Goal: Information Seeking & Learning: Find specific fact

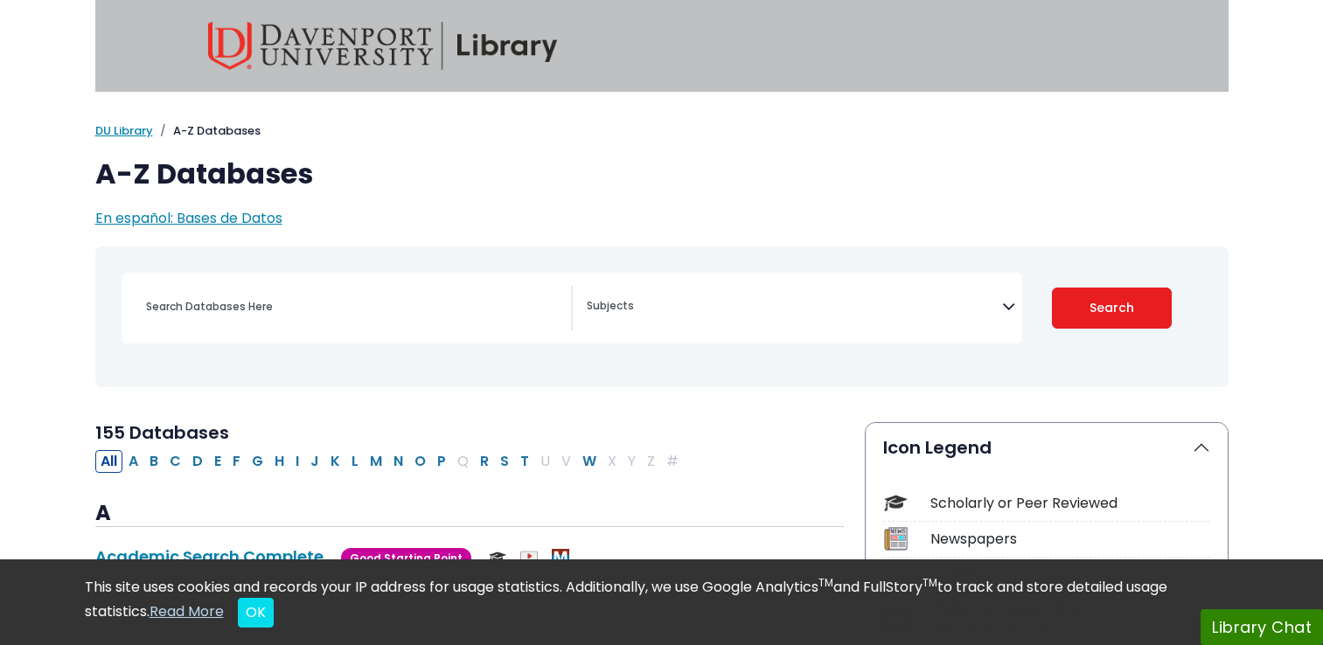
select select "Database Subject Filter"
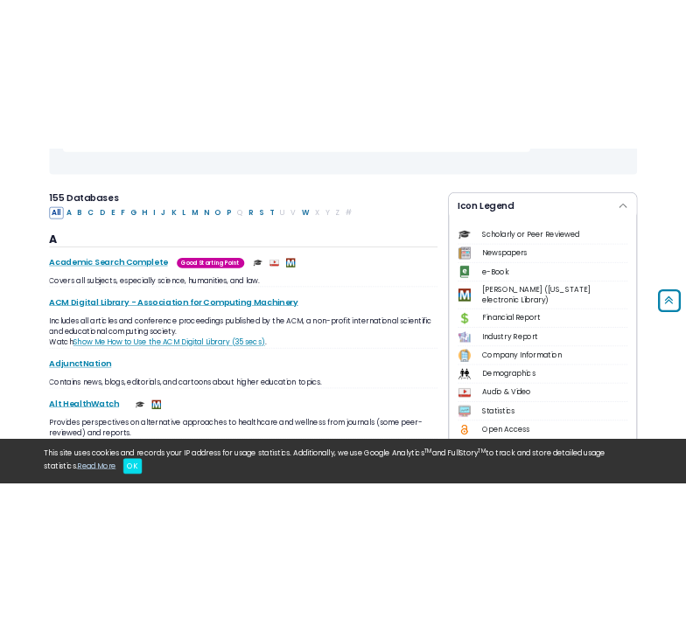
scroll to position [175, 0]
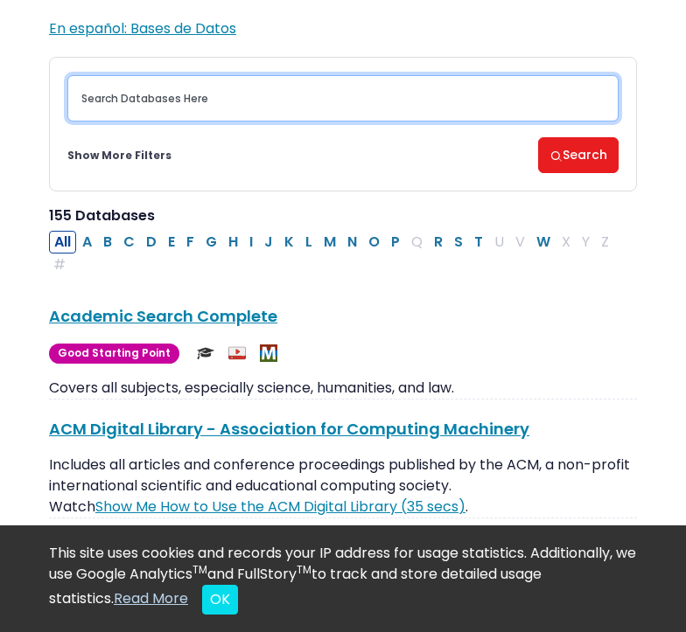
click at [234, 105] on input "Search database by title or keyword" at bounding box center [342, 98] width 551 height 46
type input "statics"
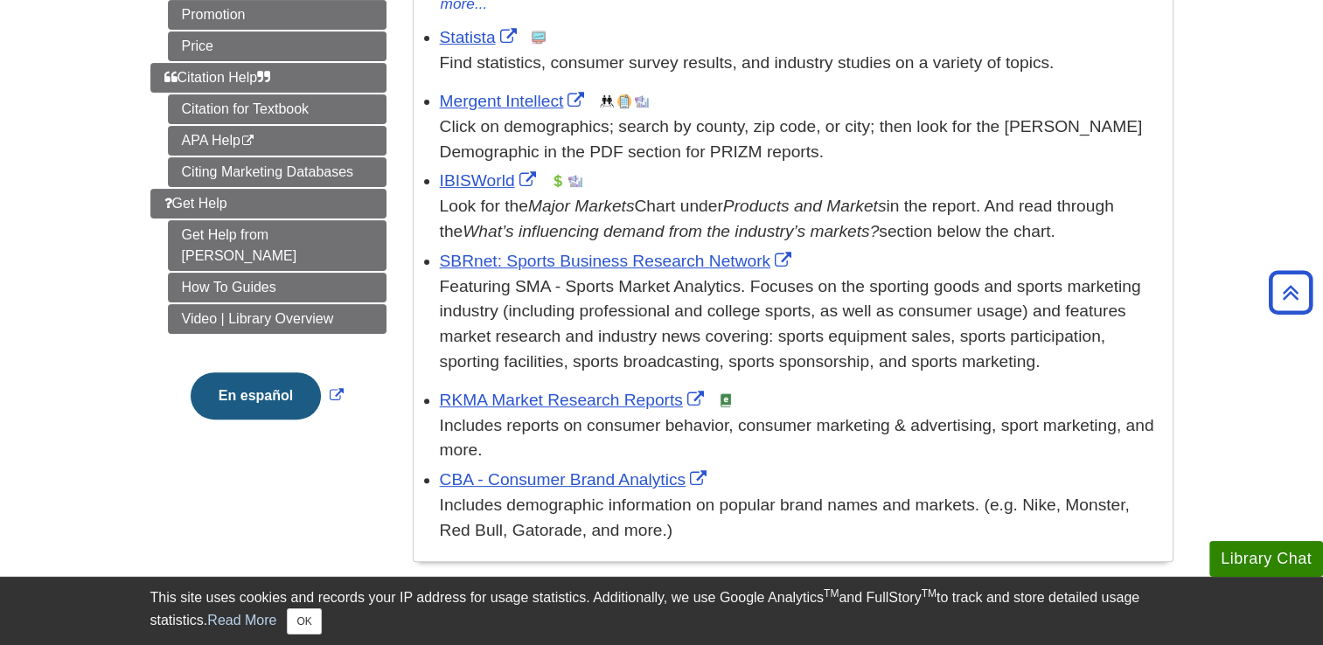
scroll to position [437, 0]
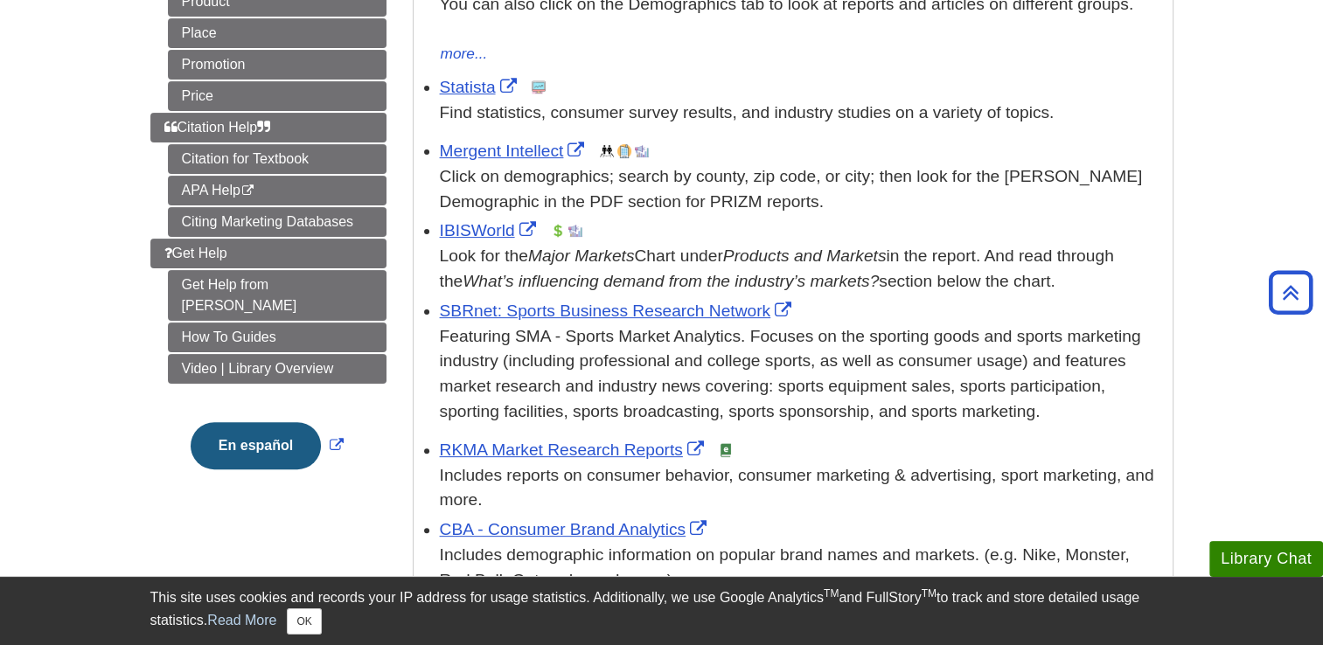
click at [469, 101] on p "Find statistics, consumer survey results, and industry studies on a variety of …" at bounding box center [802, 113] width 724 height 25
click at [468, 94] on link "Statista" at bounding box center [480, 87] width 81 height 18
